Goal: Book appointment/travel/reservation

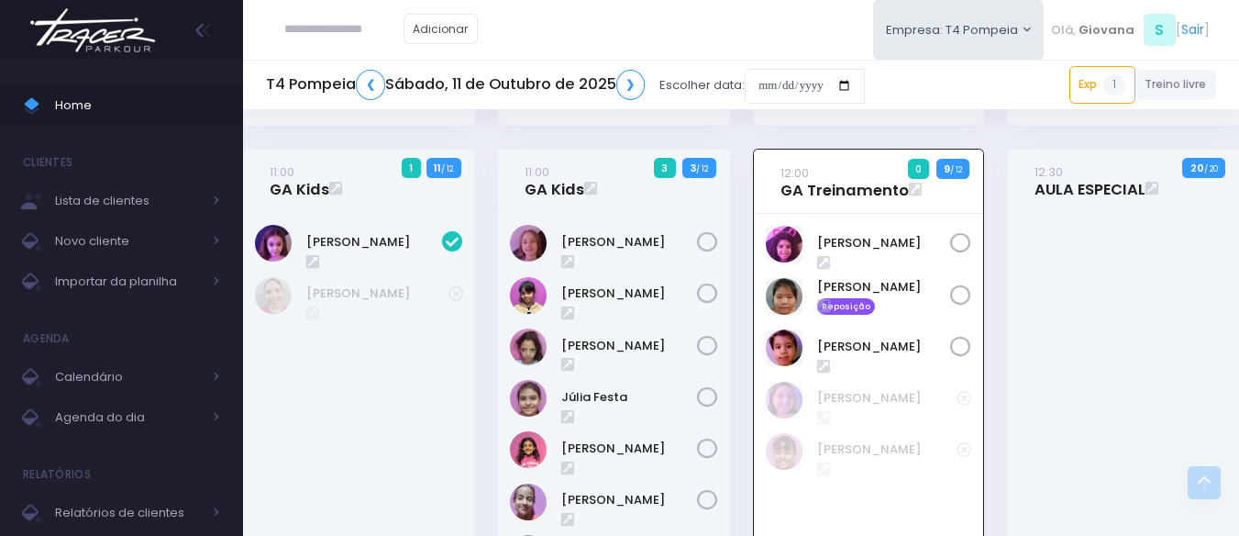
scroll to position [423, 0]
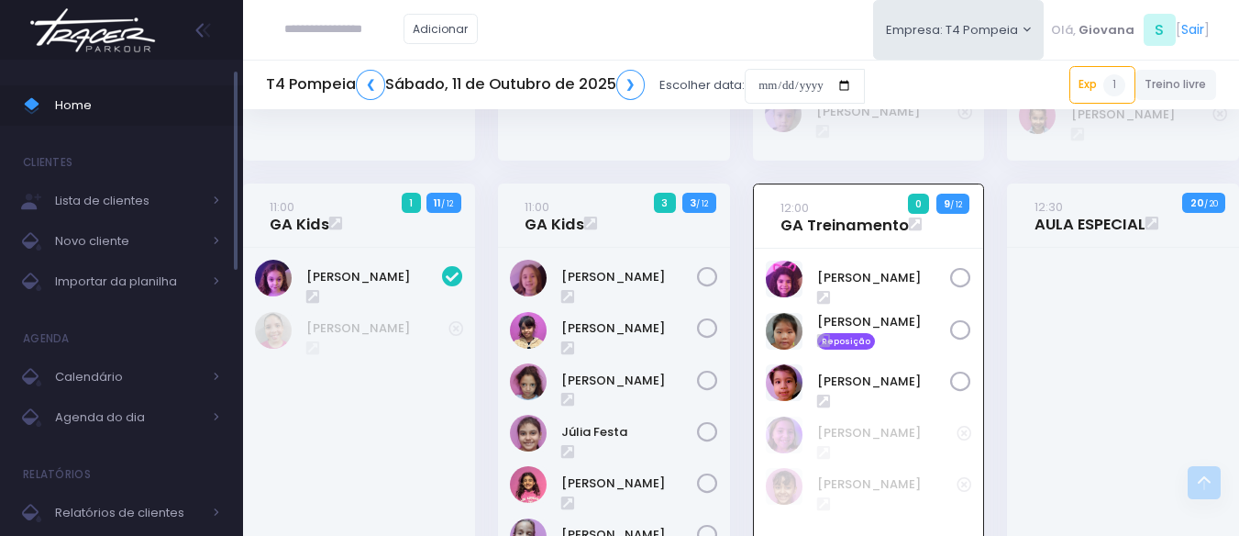
click at [146, 92] on link "Home" at bounding box center [121, 105] width 243 height 40
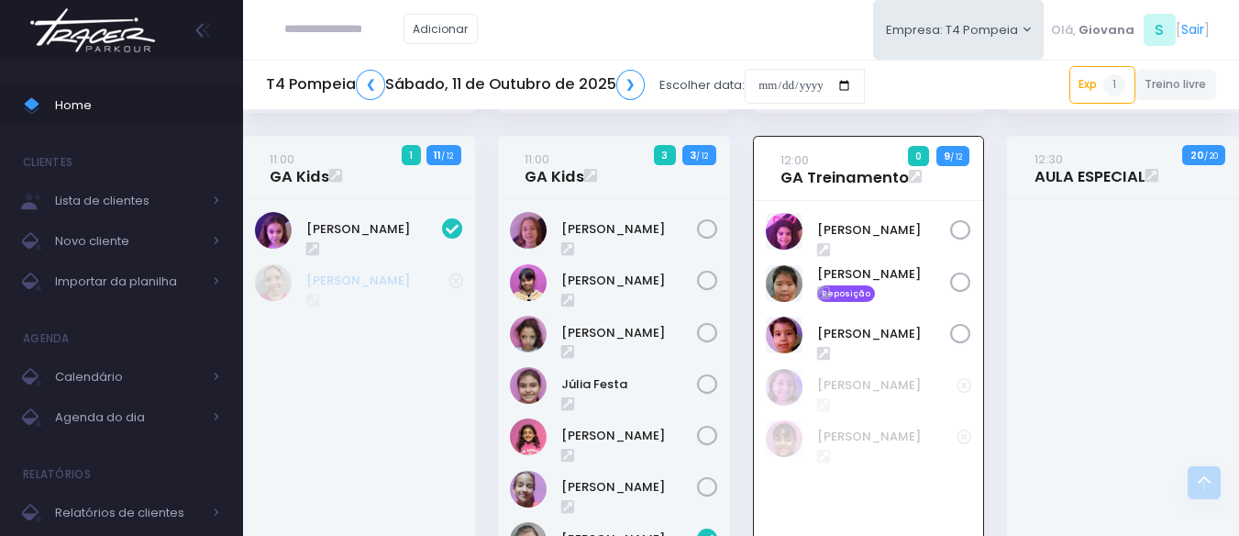
scroll to position [470, 0]
